Goal: Check status: Check status

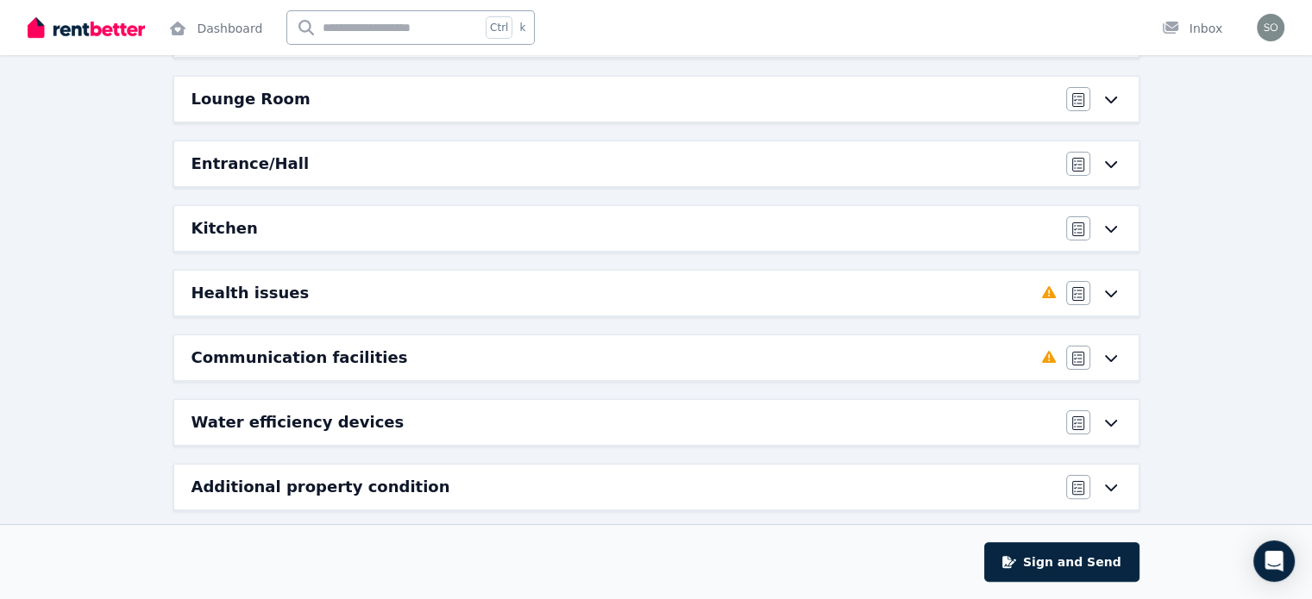
scroll to position [349, 0]
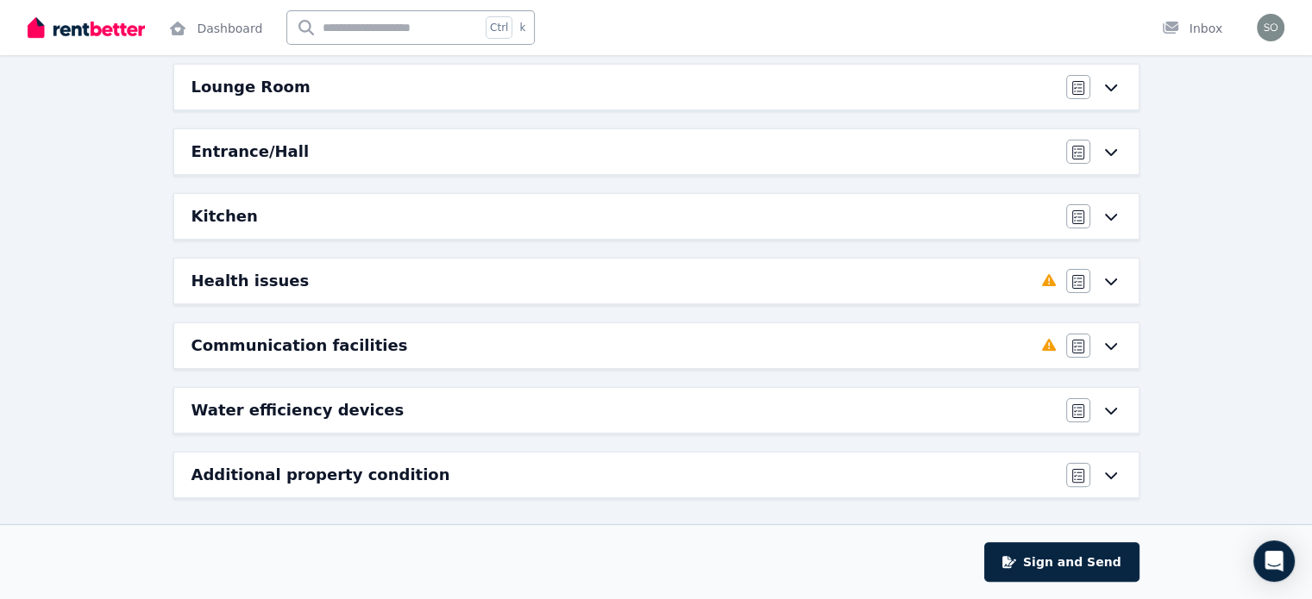
click at [1266, 230] on div "Condition report [STREET_ADDRESS] Sign and Send Bathroom Agree/Disagree Bedroom…" at bounding box center [656, 194] width 1312 height 824
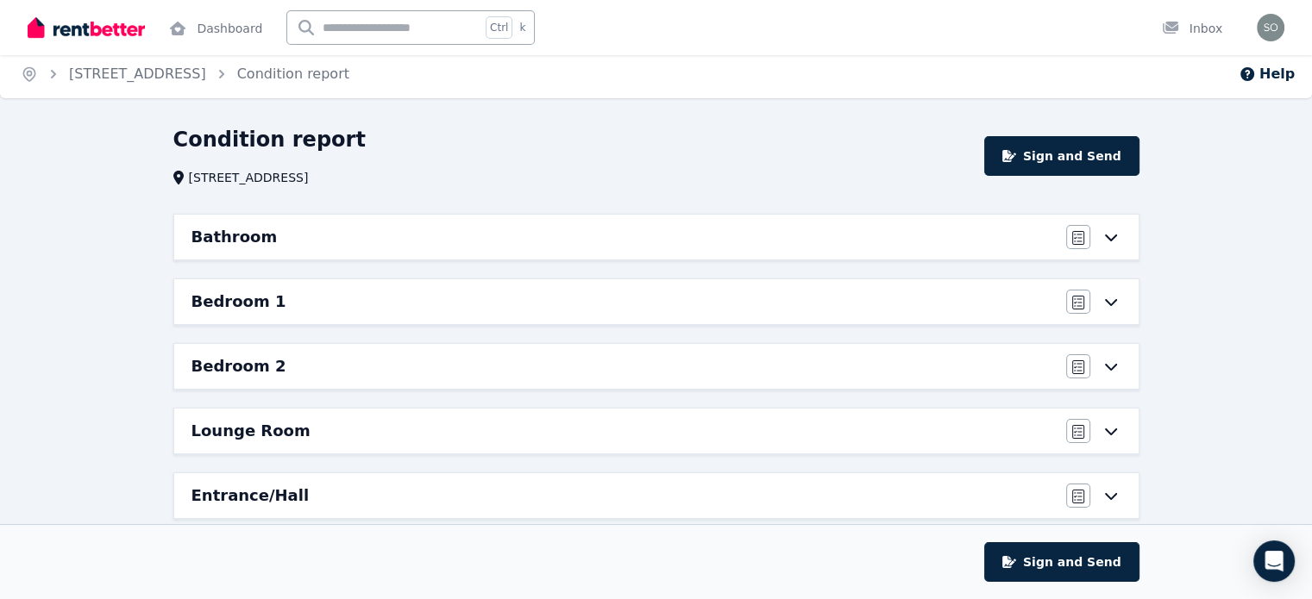
scroll to position [0, 0]
